Goal: Find specific page/section: Find specific page/section

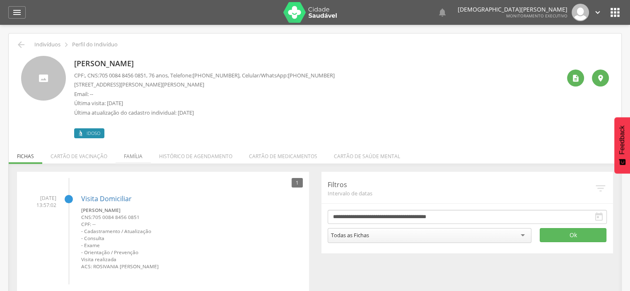
click at [135, 155] on li "Família" at bounding box center [133, 154] width 35 height 19
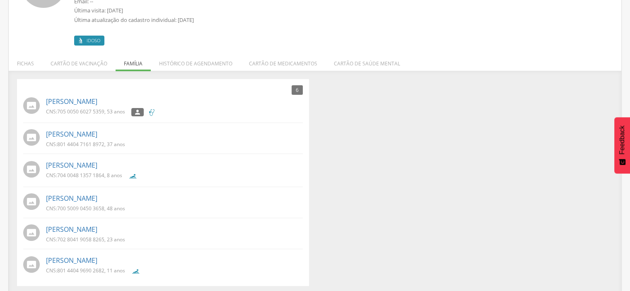
scroll to position [96, 0]
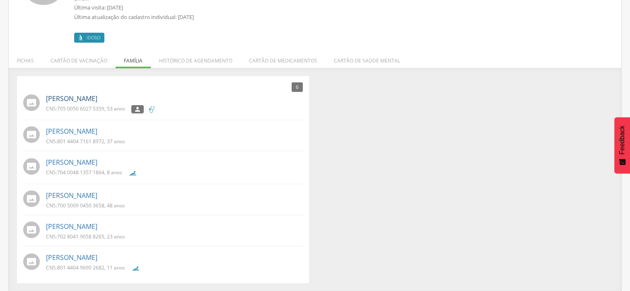
click at [94, 97] on link "Sandra Aparecida de Lima Ferreira" at bounding box center [71, 99] width 51 height 10
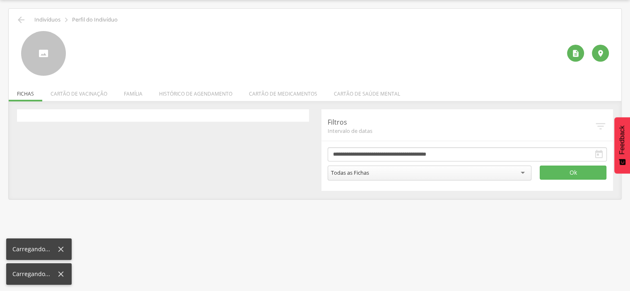
scroll to position [25, 0]
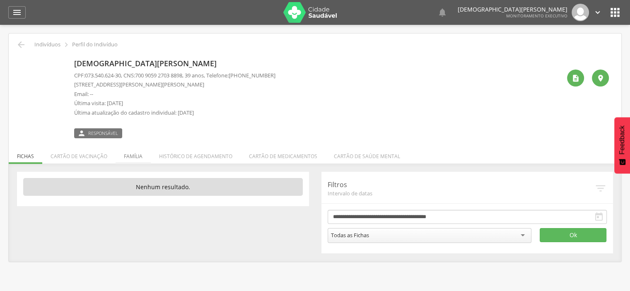
click at [134, 157] on li "Família" at bounding box center [133, 154] width 35 height 19
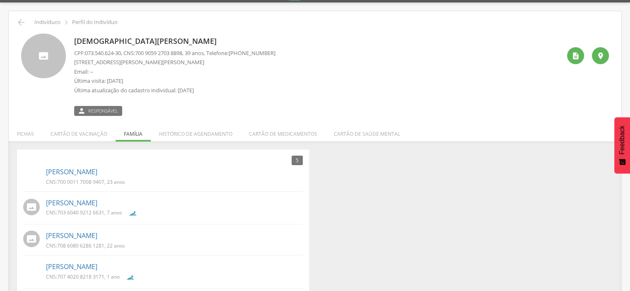
scroll to position [63, 0]
